Goal: Navigation & Orientation: Find specific page/section

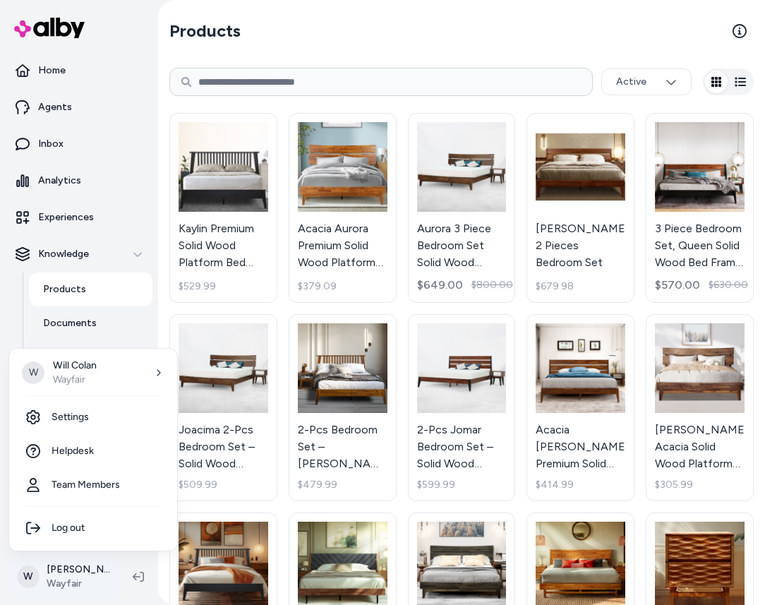
click at [61, 578] on html "Home Agents Inbox Analytics Experiences Knowledge Products Documents Rules Veri…" at bounding box center [382, 302] width 765 height 605
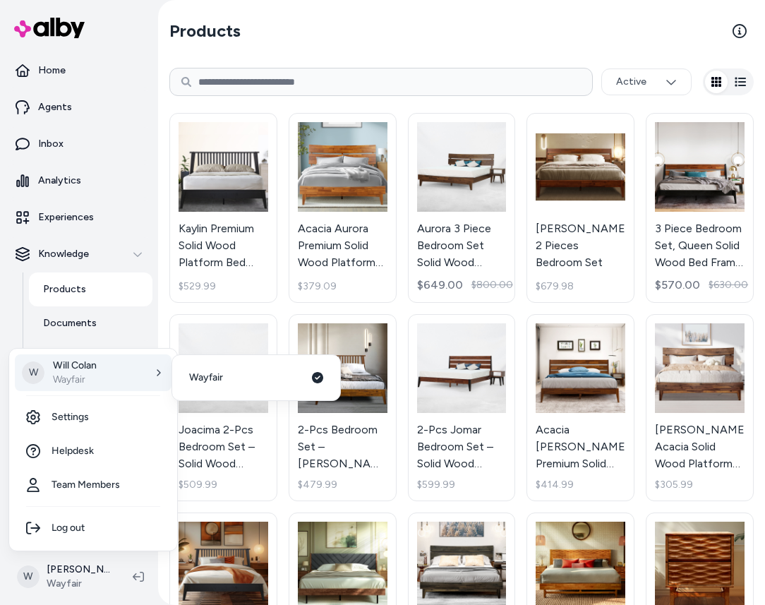
click at [287, 49] on html "Home Agents Inbox Analytics Experiences Knowledge Products Documents Rules Veri…" at bounding box center [382, 302] width 765 height 605
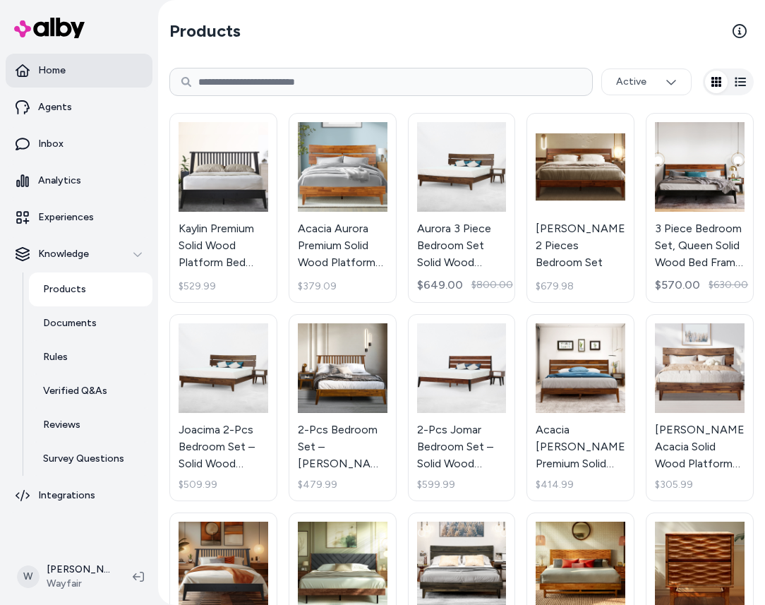
click at [66, 76] on link "Home" at bounding box center [79, 71] width 147 height 34
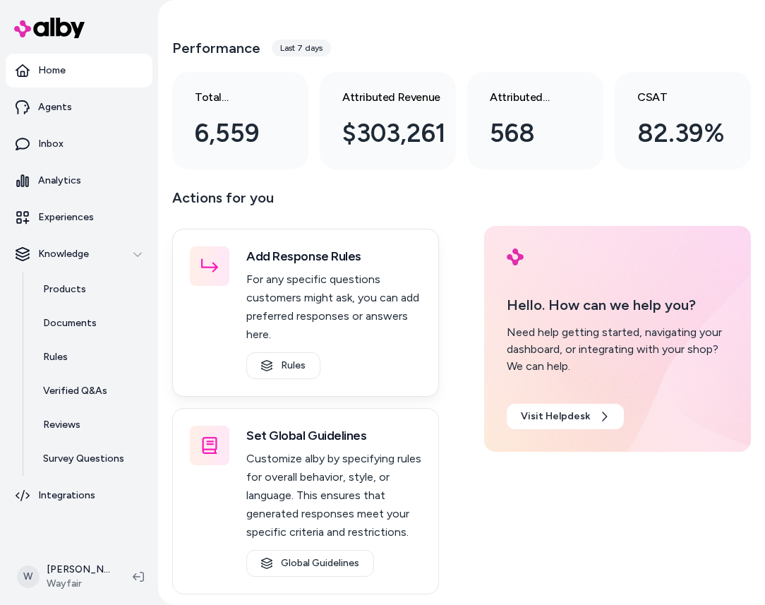
scroll to position [241, 0]
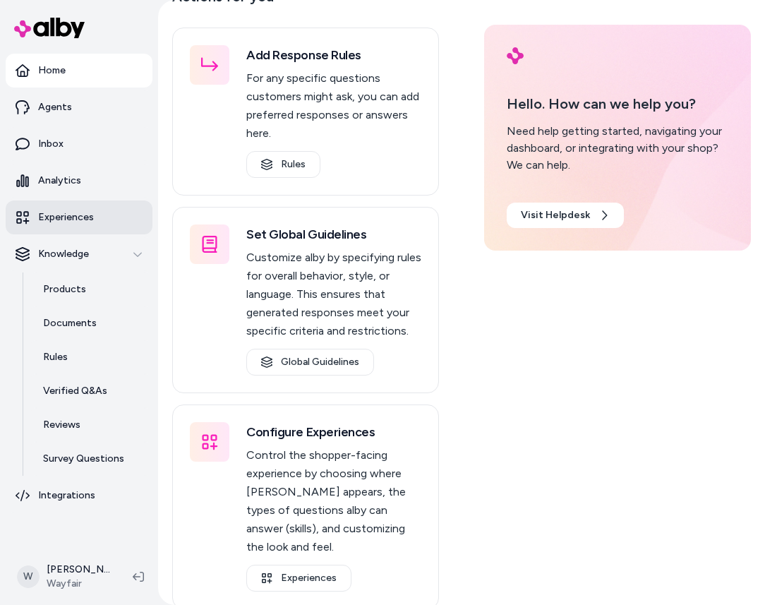
click at [65, 222] on p "Experiences" at bounding box center [66, 217] width 56 height 14
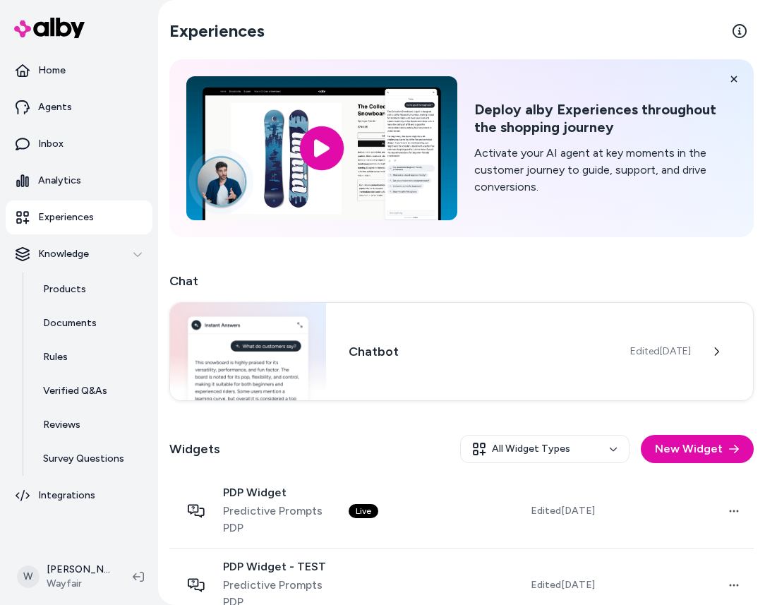
scroll to position [396, 0]
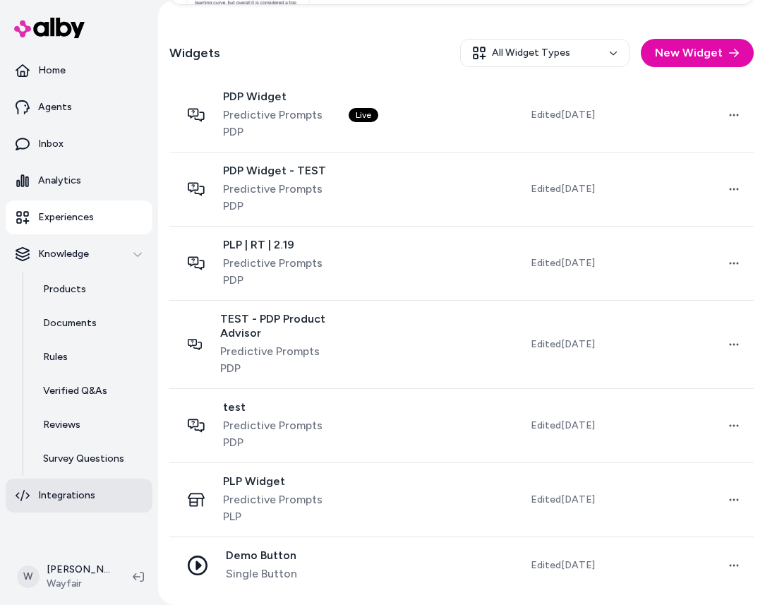
click at [53, 501] on p "Integrations" at bounding box center [66, 495] width 57 height 14
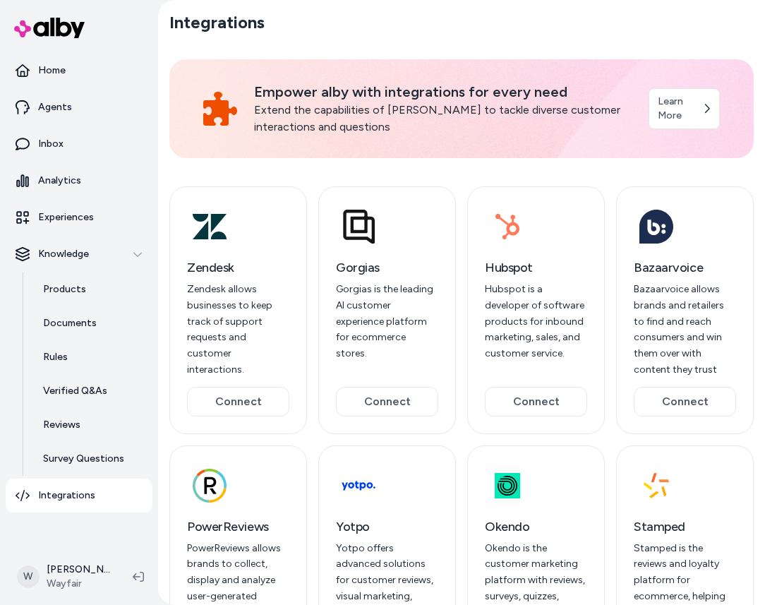
scroll to position [153, 0]
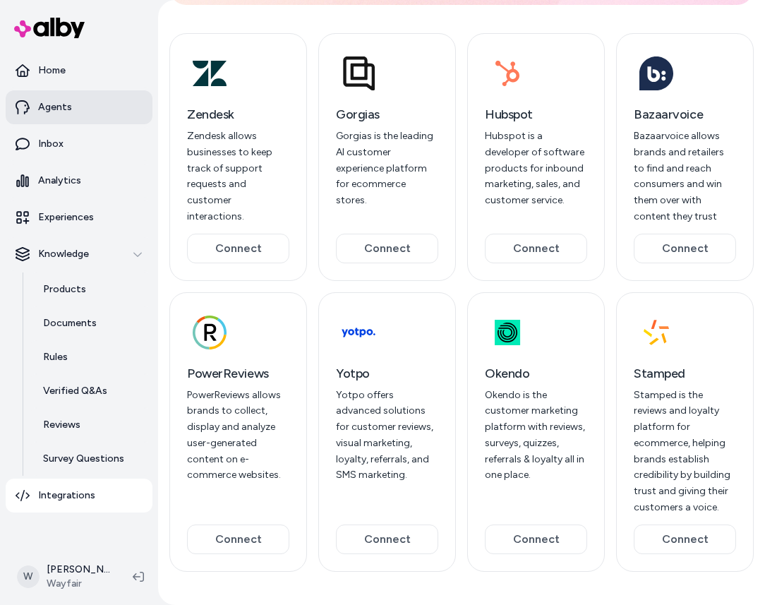
click at [61, 113] on p "Agents" at bounding box center [55, 107] width 34 height 14
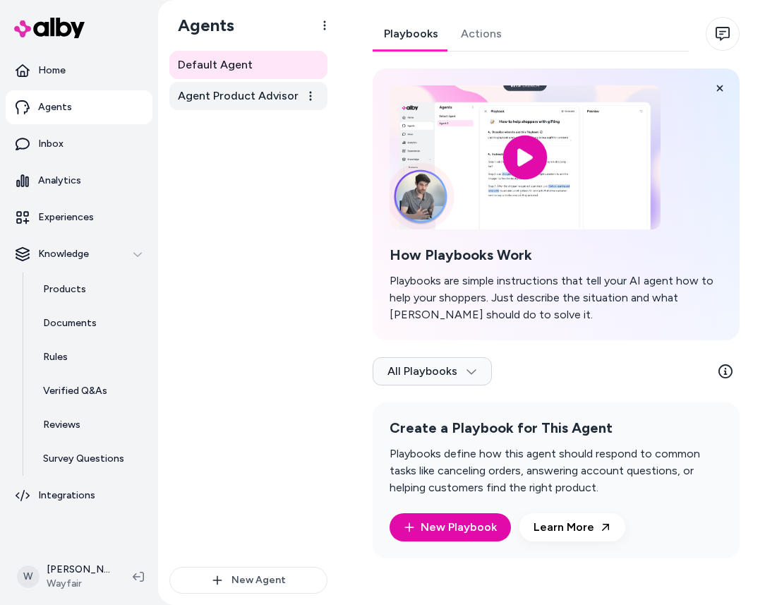
click at [202, 96] on span "Agent Product Advisor" at bounding box center [238, 95] width 121 height 17
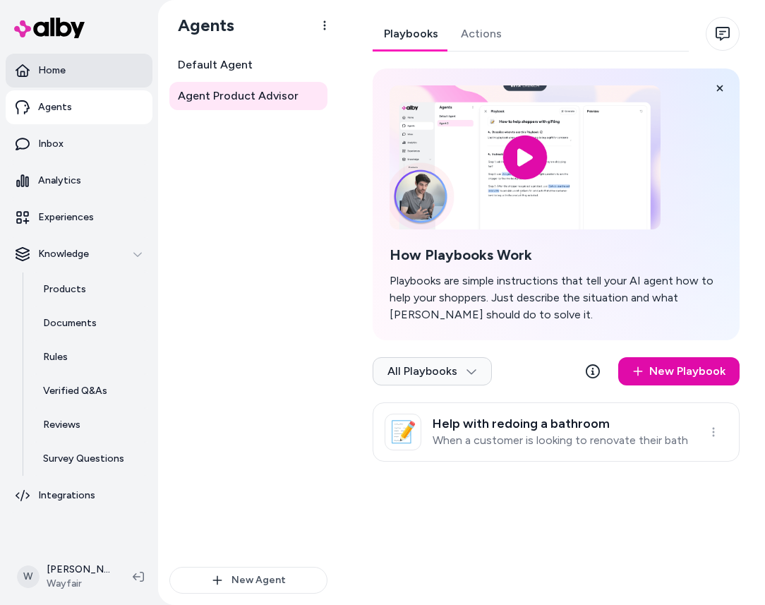
click at [83, 78] on link "Home" at bounding box center [79, 71] width 147 height 34
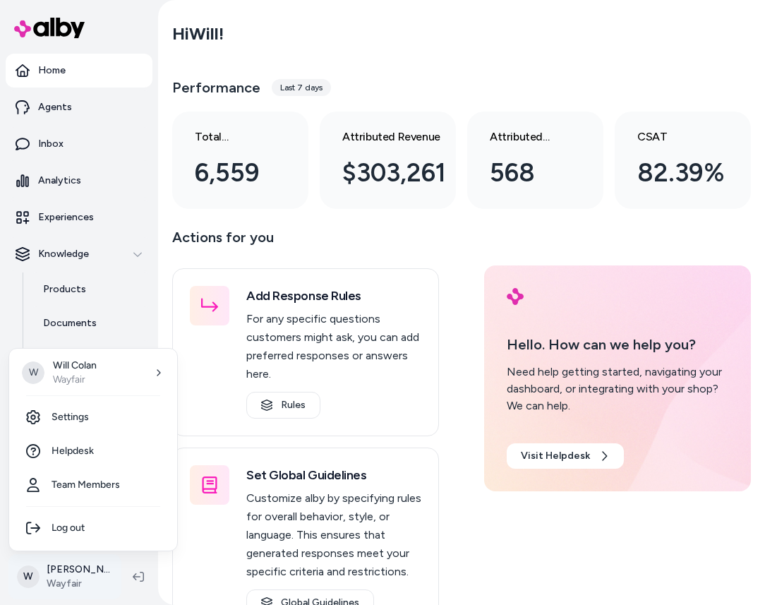
click at [68, 557] on html "Home Agents Inbox Analytics Experiences Knowledge Products Documents Rules Veri…" at bounding box center [382, 302] width 765 height 605
click at [89, 418] on link "Settings" at bounding box center [93, 417] width 157 height 34
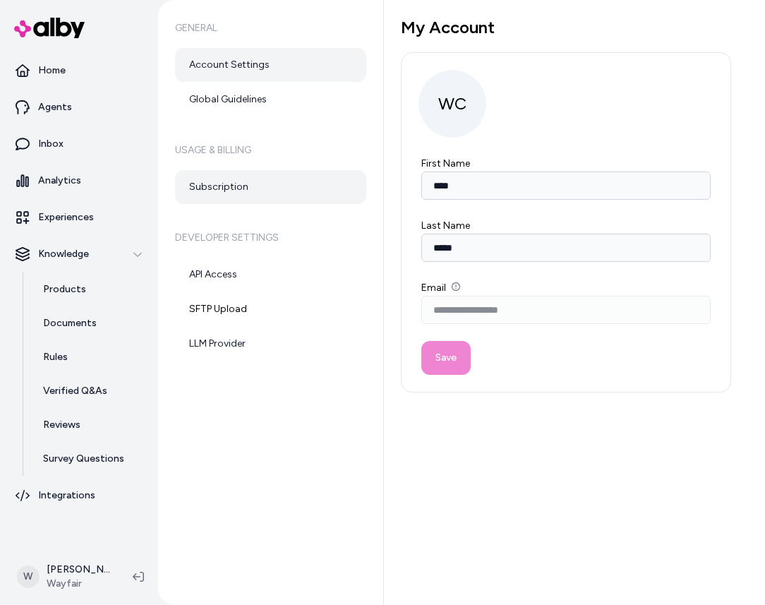
click at [250, 188] on link "Subscription" at bounding box center [270, 187] width 191 height 34
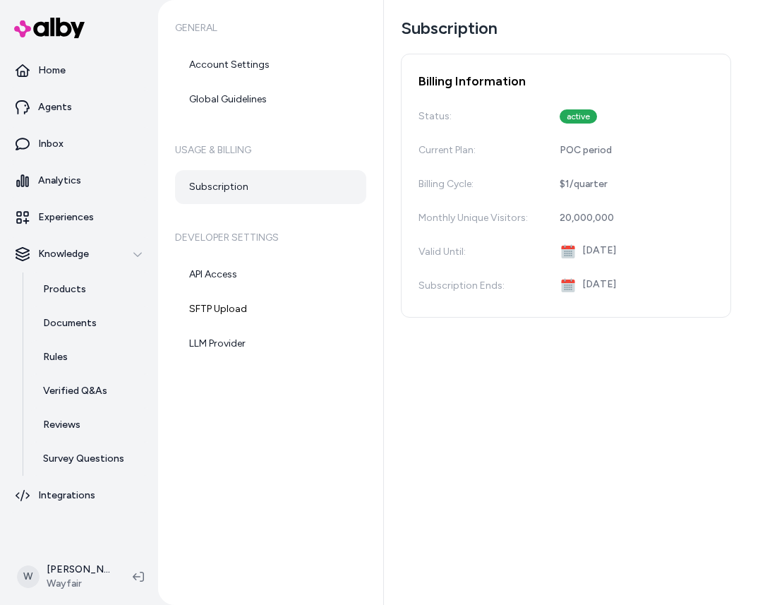
drag, startPoint x: 579, startPoint y: 248, endPoint x: 653, endPoint y: 255, distance: 73.7
click at [653, 255] on div "Valid Until : [DATE]" at bounding box center [565, 252] width 295 height 28
drag, startPoint x: 662, startPoint y: 255, endPoint x: 637, endPoint y: 250, distance: 25.9
click at [637, 250] on div "Valid Until : [DATE]" at bounding box center [565, 252] width 295 height 28
click at [560, 408] on div "Subscription Billing Information Status: active Current Plan: POC period Billin…" at bounding box center [574, 302] width 381 height 605
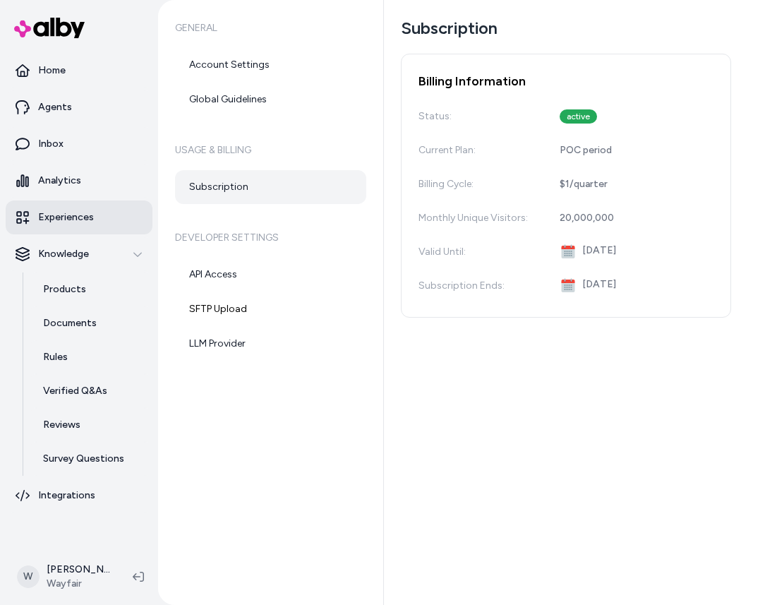
click at [71, 216] on p "Experiences" at bounding box center [66, 217] width 56 height 14
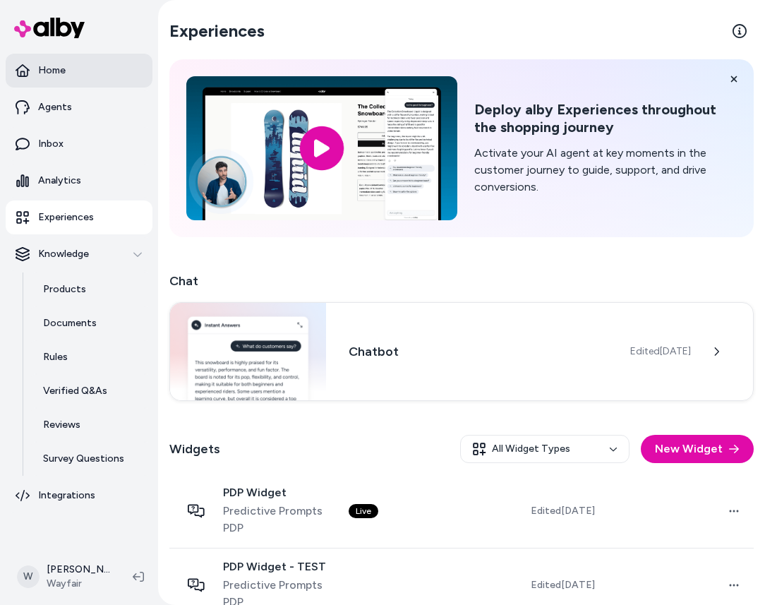
click at [52, 78] on link "Home" at bounding box center [79, 71] width 147 height 34
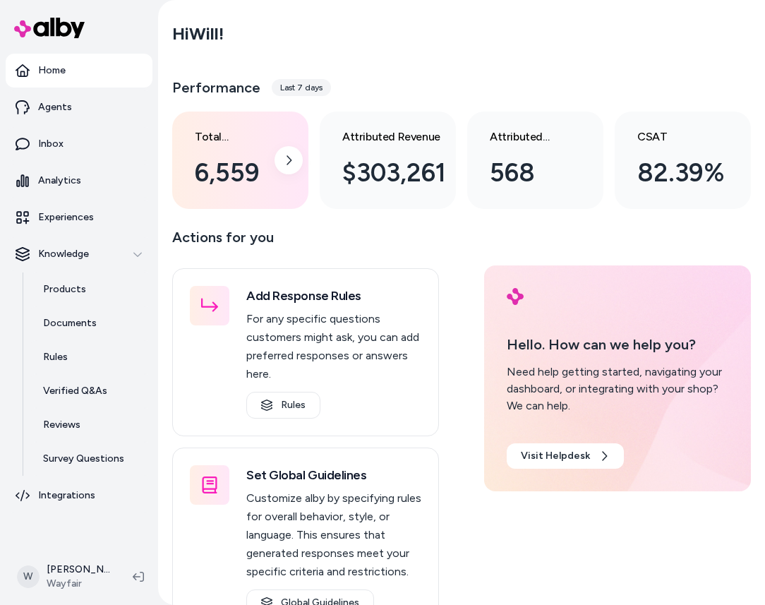
click at [230, 182] on div "6,559" at bounding box center [230, 173] width 71 height 38
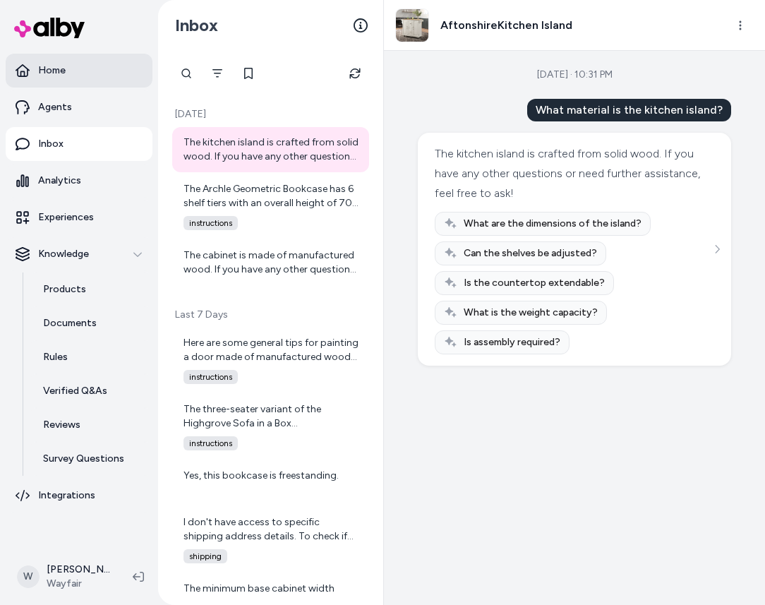
click at [63, 80] on link "Home" at bounding box center [79, 71] width 147 height 34
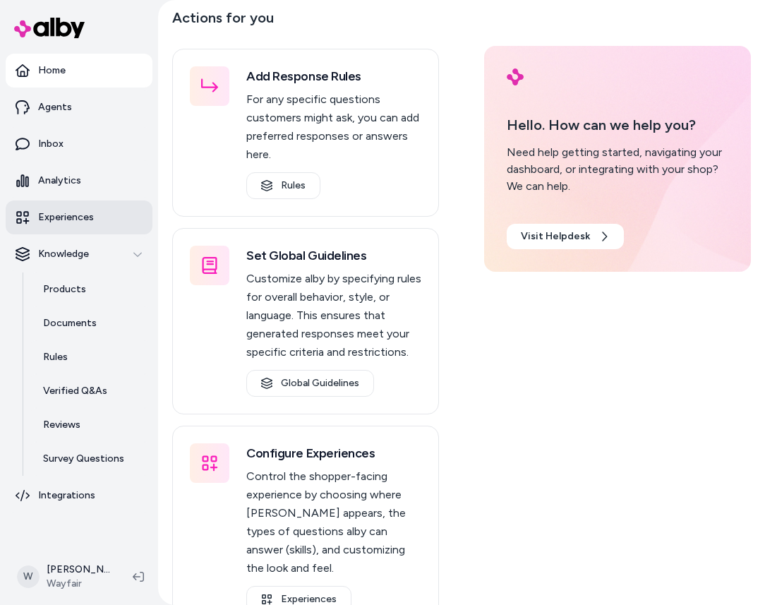
scroll to position [222, 0]
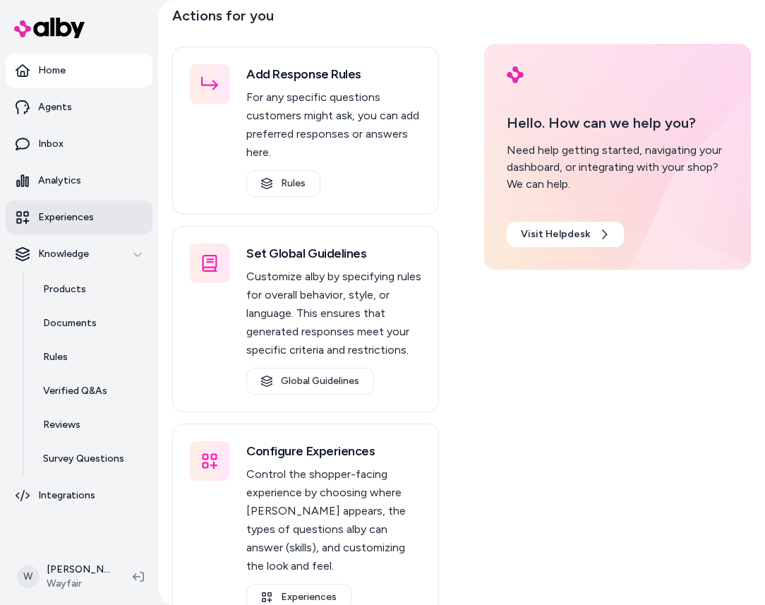
click at [78, 229] on link "Experiences" at bounding box center [79, 217] width 147 height 34
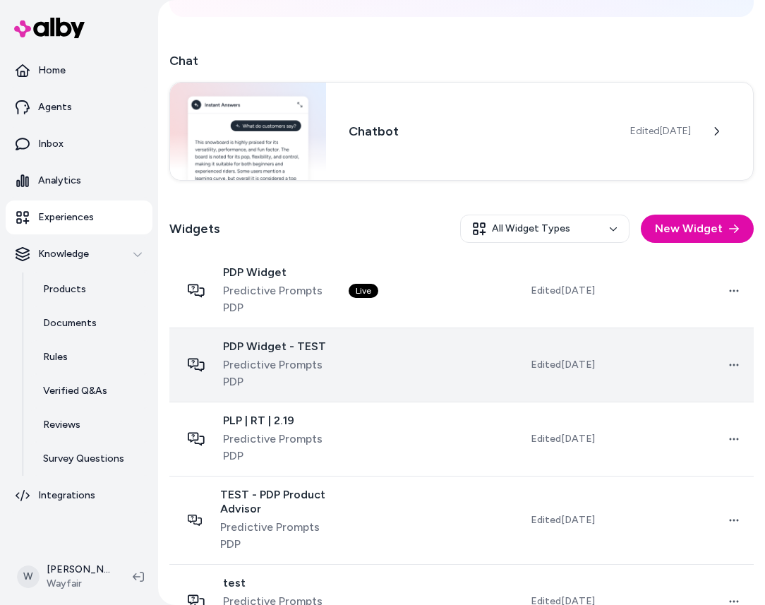
scroll to position [396, 0]
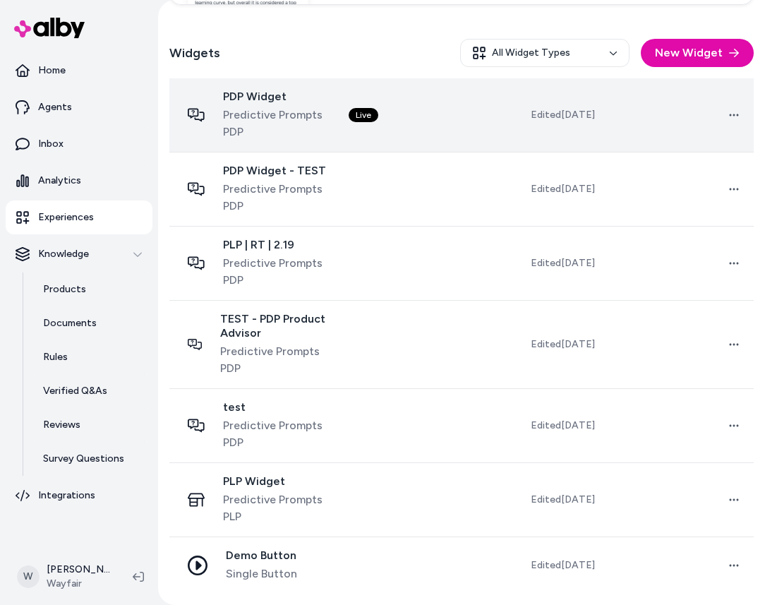
click at [299, 109] on span "Predictive Prompts PDP" at bounding box center [275, 124] width 104 height 34
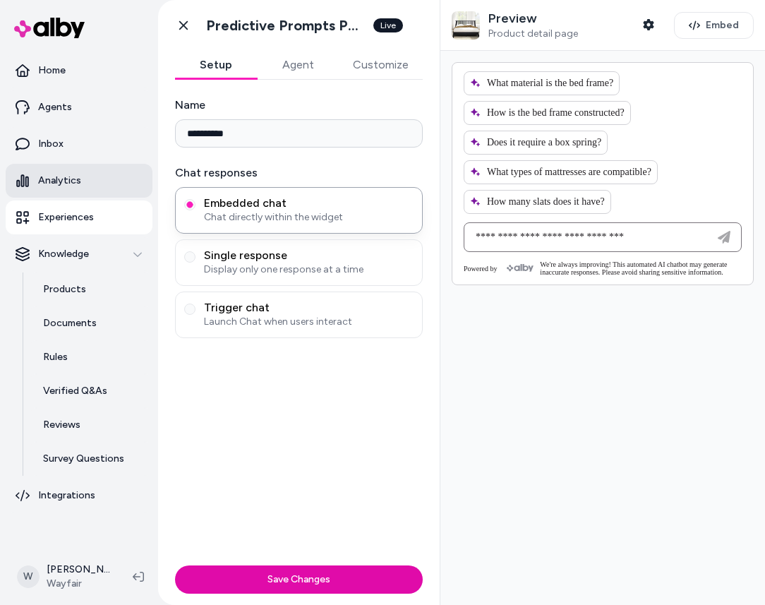
click at [62, 174] on p "Analytics" at bounding box center [59, 181] width 43 height 14
